Goal: Navigation & Orientation: Find specific page/section

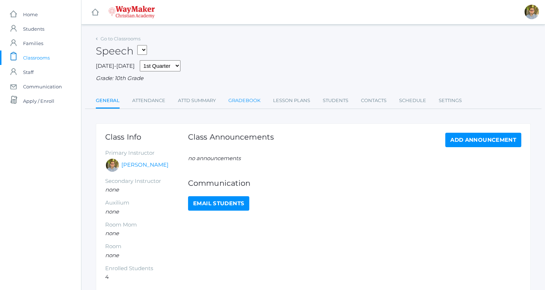
click at [237, 102] on link "Gradebook" at bounding box center [245, 100] width 32 height 14
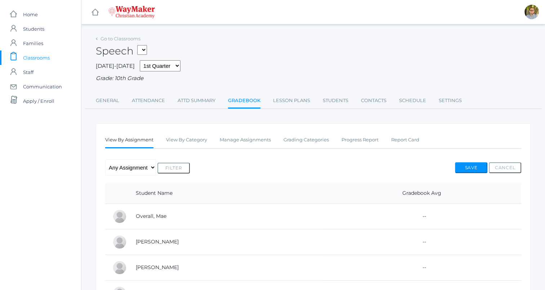
click at [296, 99] on link "Lesson Plans" at bounding box center [291, 100] width 37 height 14
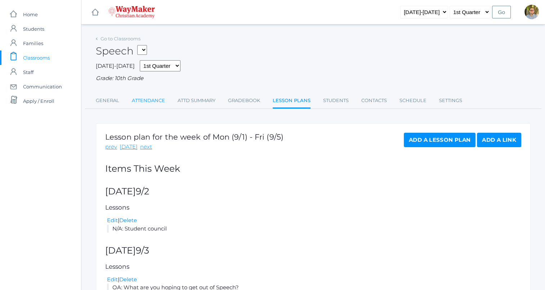
click at [152, 101] on link "Attendance" at bounding box center [148, 100] width 33 height 14
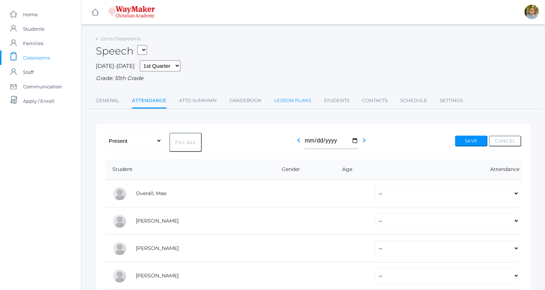
click at [295, 101] on link "Lesson Plans" at bounding box center [292, 100] width 37 height 14
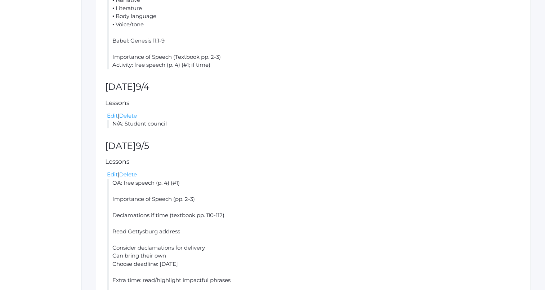
scroll to position [533, 0]
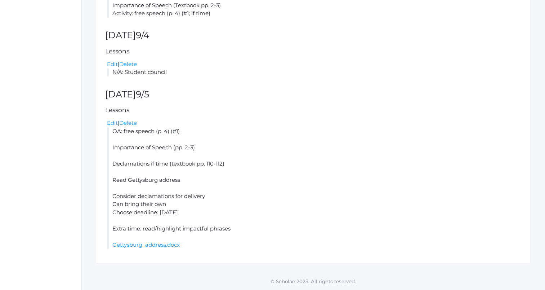
click at [345, 200] on li "OA: free speech (p. 4) (#1) Importance of Speech (pp. 2-3) Declamations if time…" at bounding box center [314, 188] width 415 height 122
click at [152, 244] on link "Gettysburg_address.docx" at bounding box center [145, 244] width 67 height 7
